Goal: Task Accomplishment & Management: Manage account settings

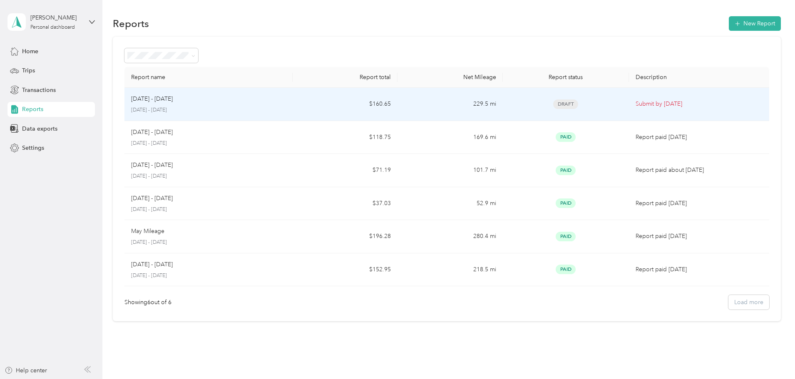
click at [691, 108] on p "Submit by [DATE]" at bounding box center [699, 104] width 127 height 9
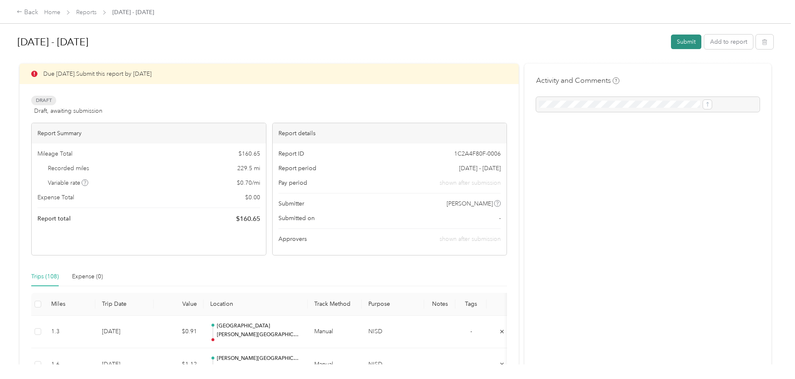
click at [671, 43] on button "Submit" at bounding box center [686, 42] width 30 height 15
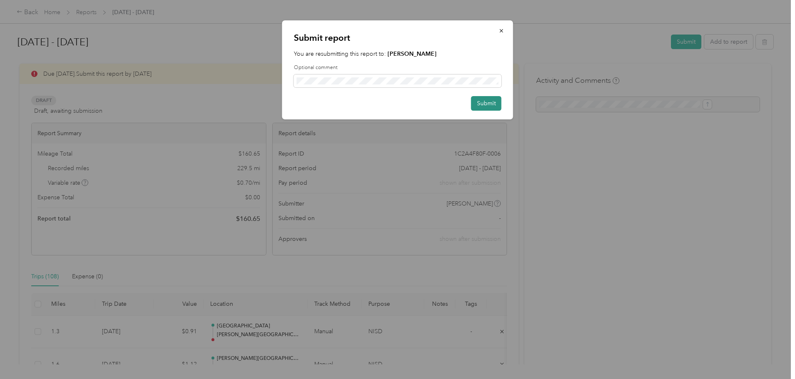
click at [493, 105] on button "Submit" at bounding box center [486, 103] width 30 height 15
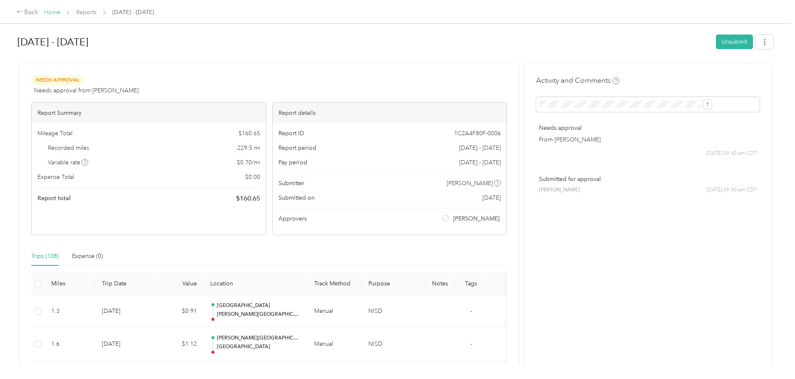
click at [60, 15] on link "Home" at bounding box center [52, 12] width 16 height 7
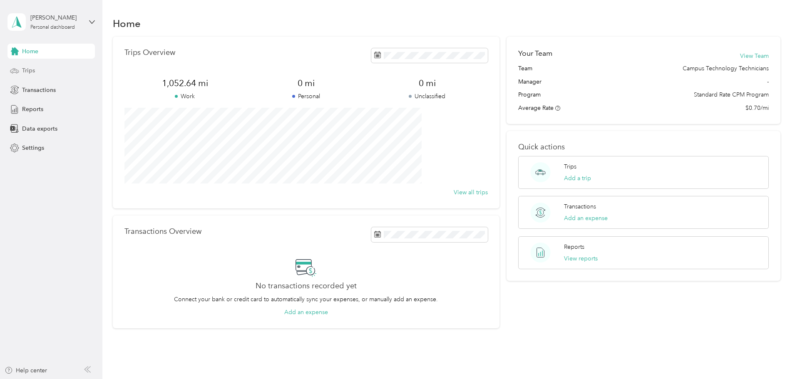
click at [17, 67] on icon at bounding box center [14, 70] width 9 height 9
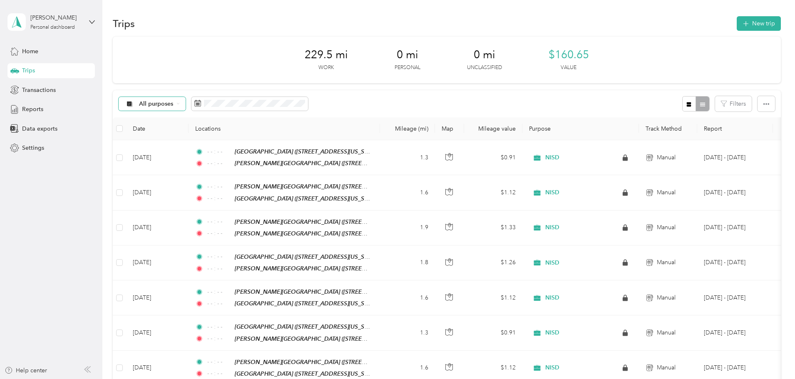
click at [186, 100] on div "All purposes" at bounding box center [152, 104] width 67 height 14
click at [203, 148] on span "NISD" at bounding box center [215, 148] width 40 height 9
click at [288, 108] on span at bounding box center [230, 104] width 117 height 14
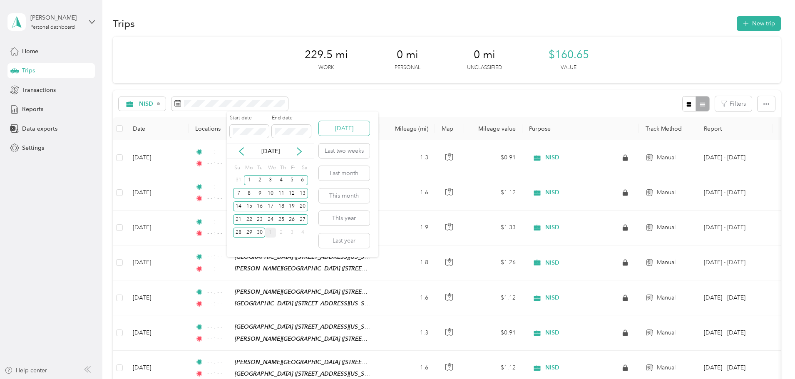
click at [364, 129] on button "[DATE]" at bounding box center [344, 128] width 51 height 15
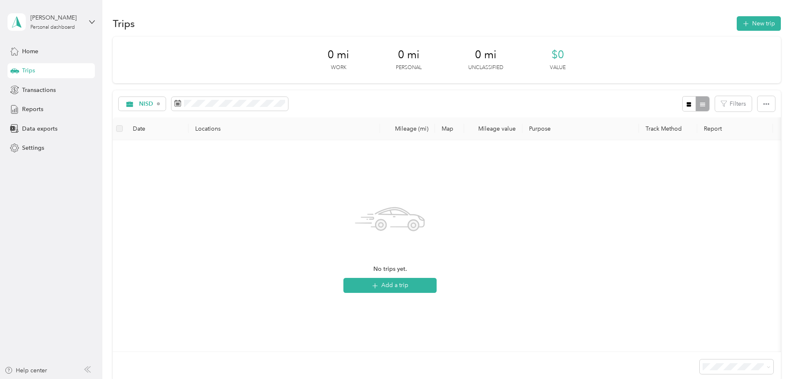
click at [120, 129] on div "0 mi Work 0 mi Personal 0 mi Unclassified $0 Value NISD Filters Date Locations …" at bounding box center [447, 224] width 668 height 374
